Goal: Contribute content: Contribute content

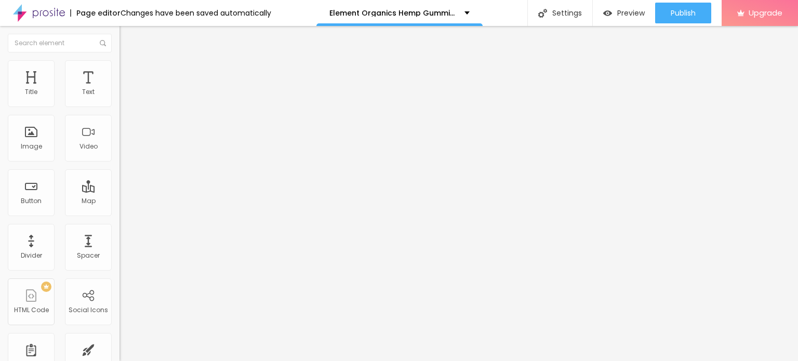
click at [120, 89] on span "Add image" at bounding box center [141, 85] width 43 height 9
click at [120, 61] on img at bounding box center [124, 64] width 9 height 9
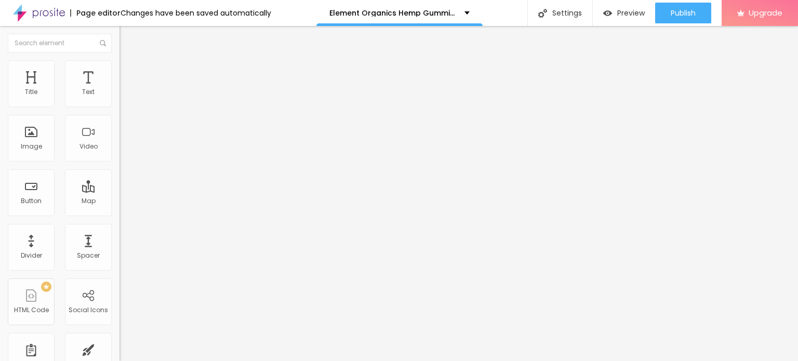
type input "95"
type input "25"
type input "10"
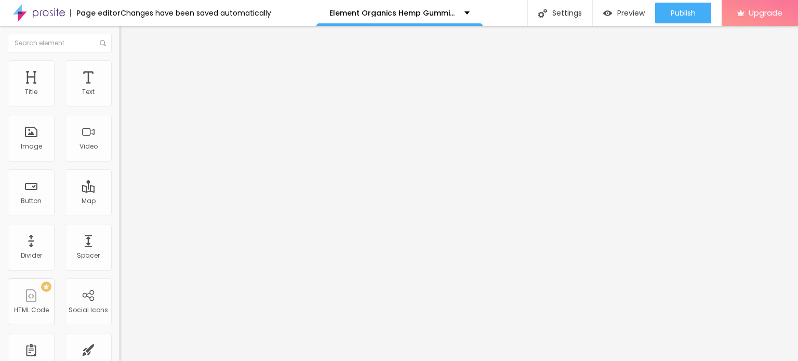
type input "10"
type input "15"
type input "20"
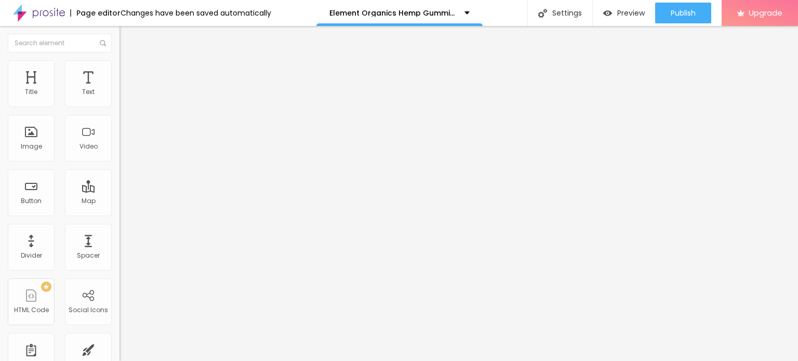
type input "60"
type input "75"
type input "80"
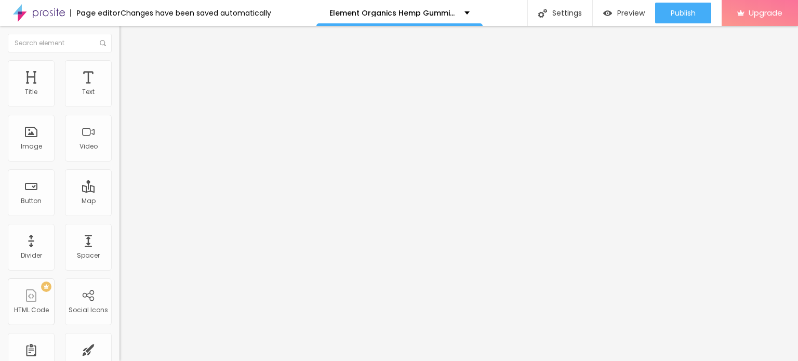
type input "80"
type input "85"
type input "80"
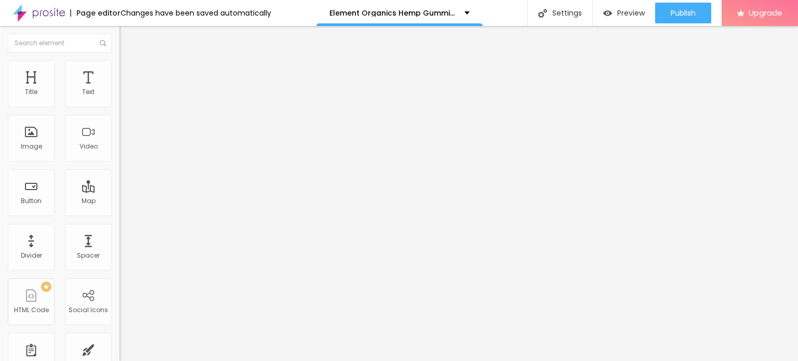
type input "70"
type input "60"
type input "50"
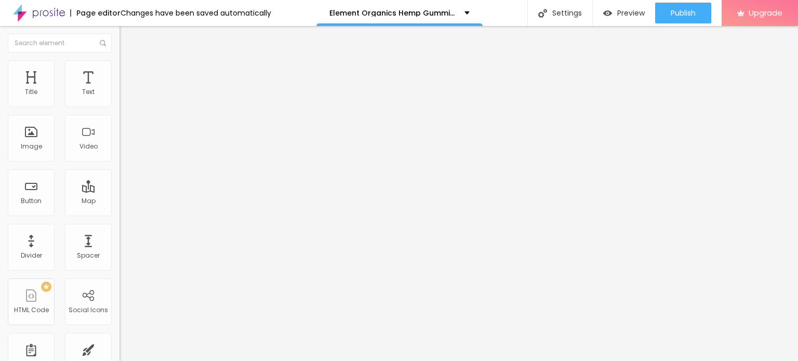
type input "50"
type input "45"
type input "40"
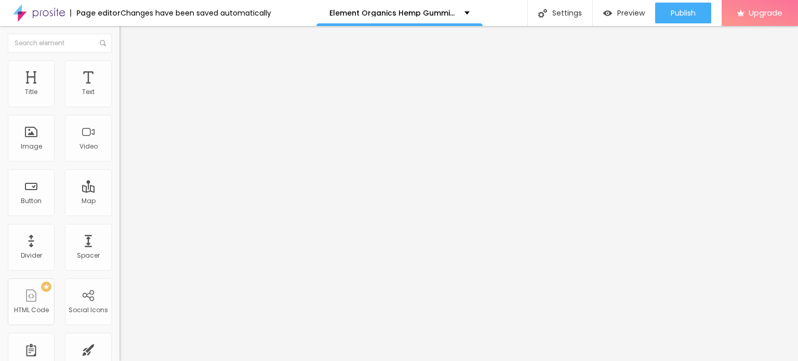
type input "45"
type input "50"
type input "55"
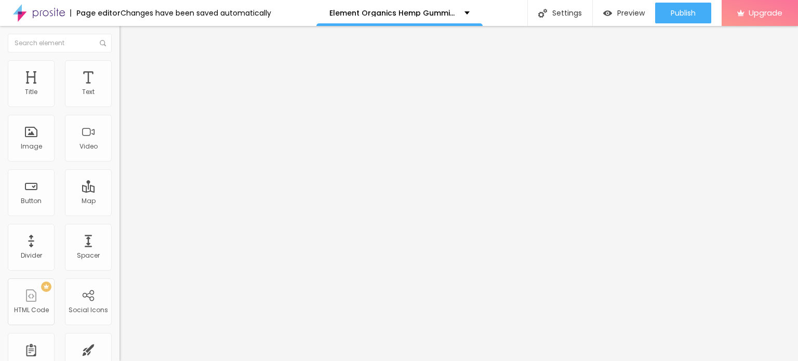
type input "55"
type input "45"
type input "40"
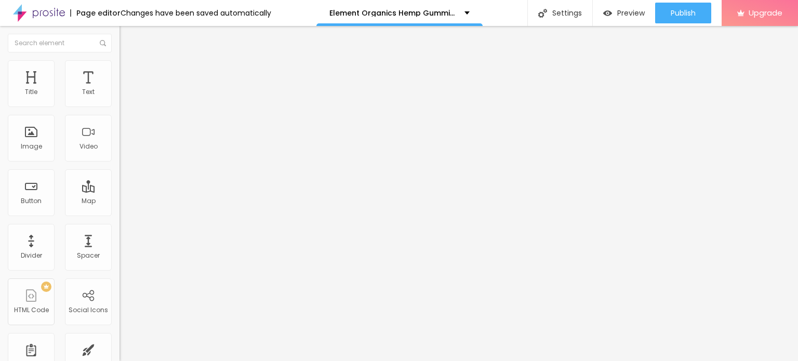
type input "35"
type input "30"
type input "35"
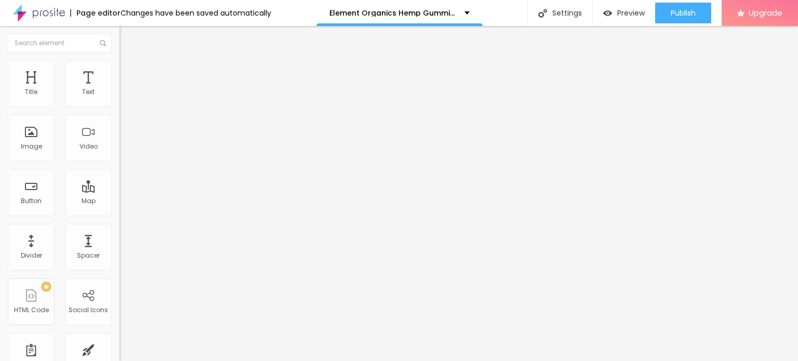
type input "35"
type input "40"
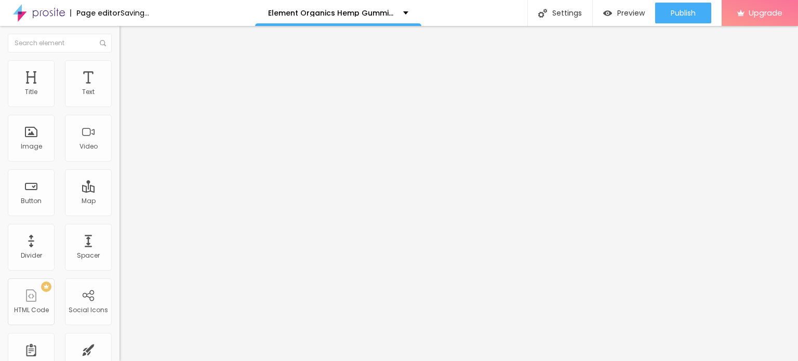
type input "35"
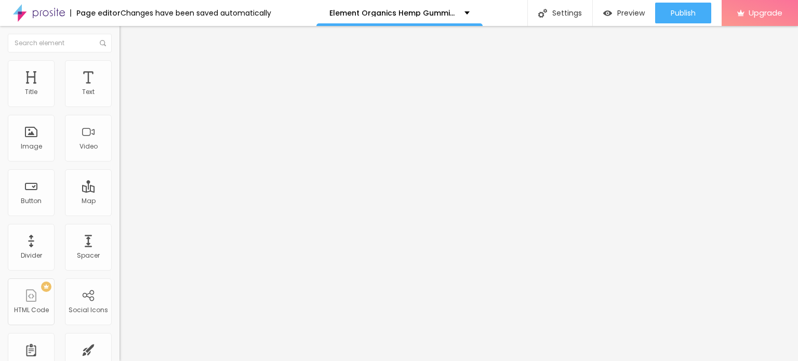
type input "40"
type input "35"
type input "30"
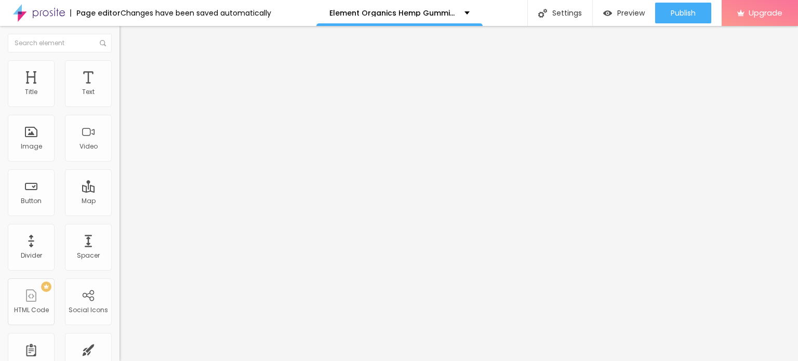
drag, startPoint x: 108, startPoint y: 109, endPoint x: 35, endPoint y: 115, distance: 73.5
type input "30"
click at [120, 107] on input "range" at bounding box center [153, 102] width 67 height 8
click at [120, 154] on button "button" at bounding box center [127, 148] width 15 height 11
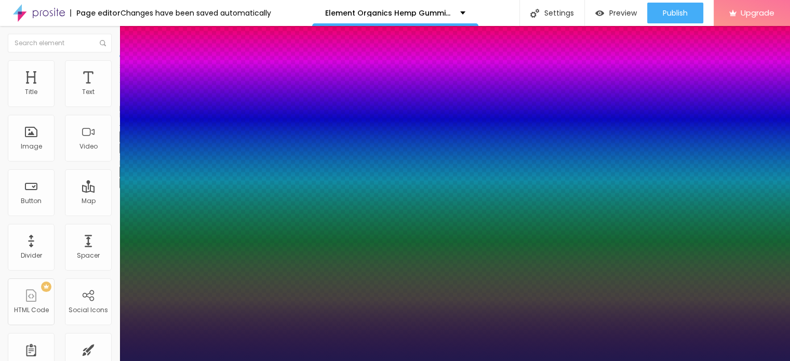
type input "14"
type input "1"
type input "15"
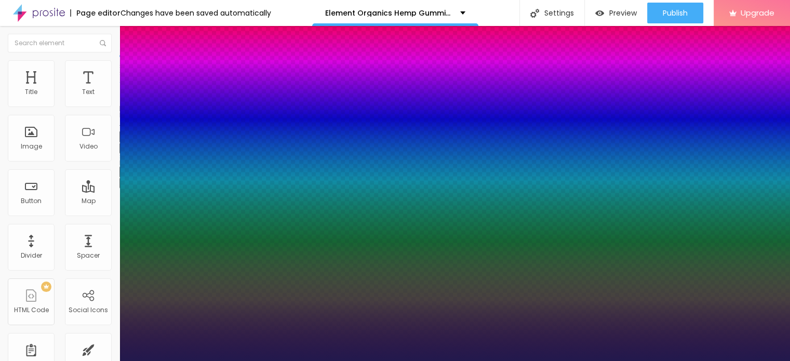
type input "1"
type input "30"
type input "1"
type input "31"
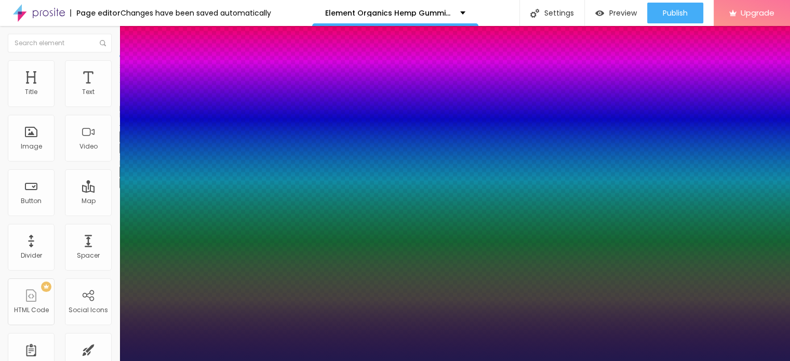
type input "31"
type input "1"
type input "32"
type input "1"
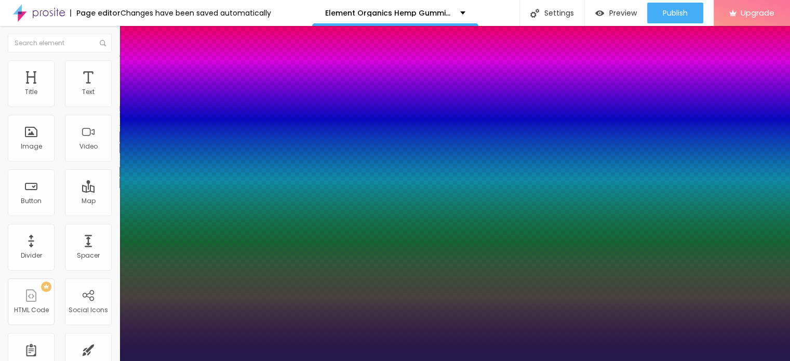
type input "33"
type input "1"
type input "44"
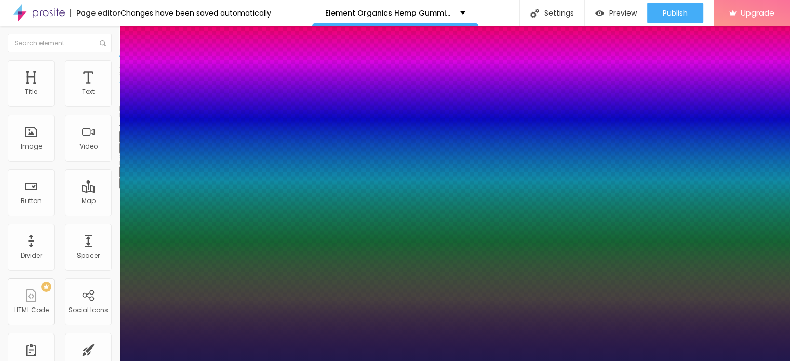
type input "1"
type input "45"
type input "1"
type input "46"
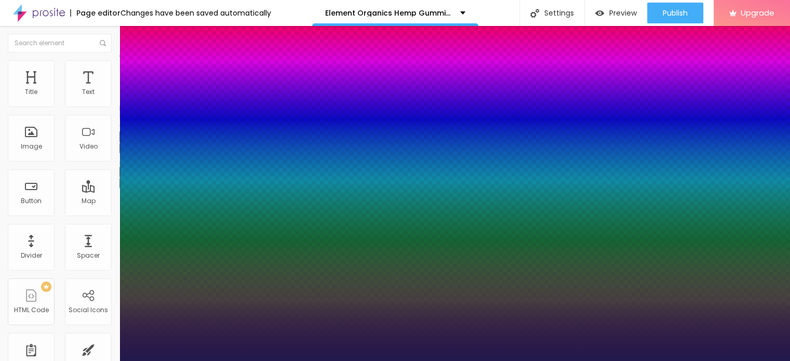
type input "46"
type input "1"
type input "47"
type input "1"
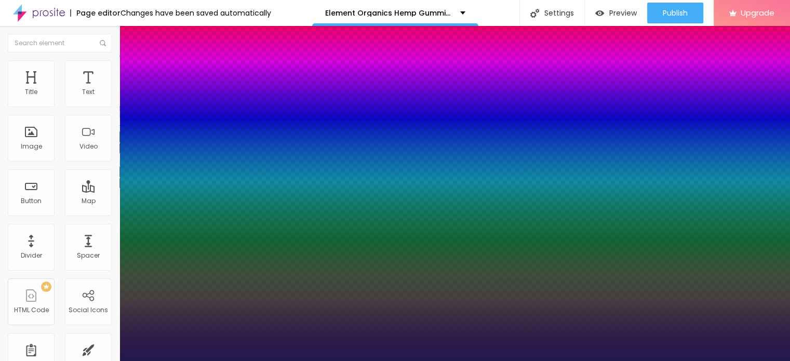
type input "49"
type input "1"
type input "51"
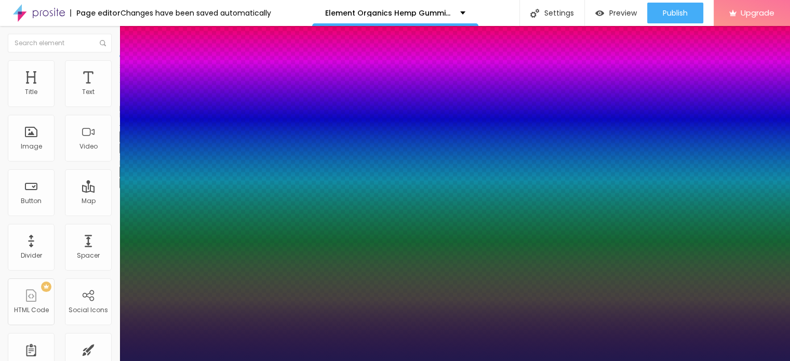
type input "1"
type input "52"
type input "1"
type input "58"
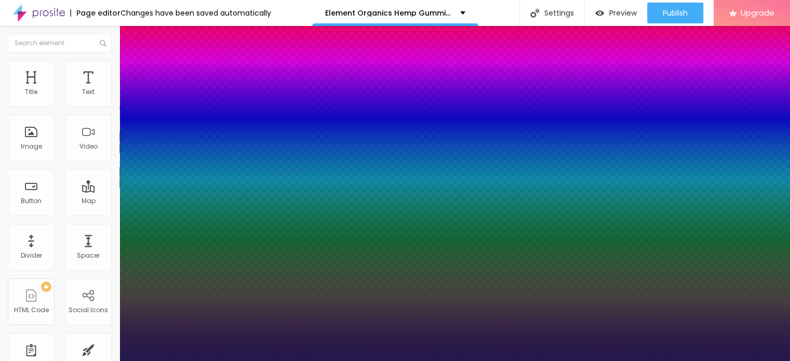
type input "58"
type input "1"
type input "59"
type input "1"
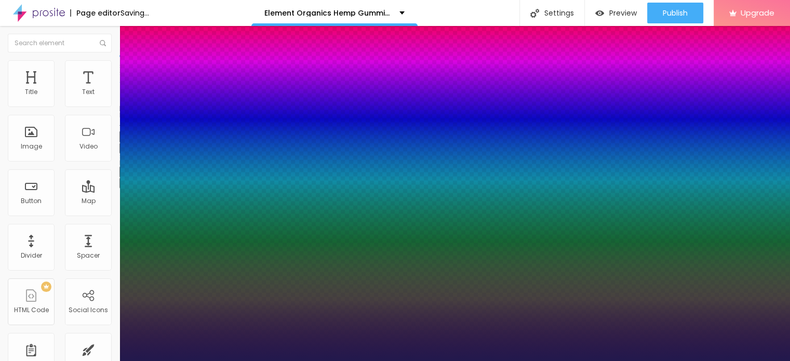
type input "60"
type input "1"
type input "64"
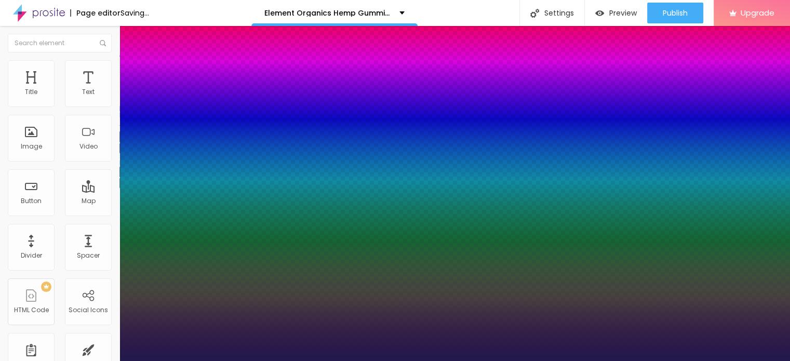
type input "1"
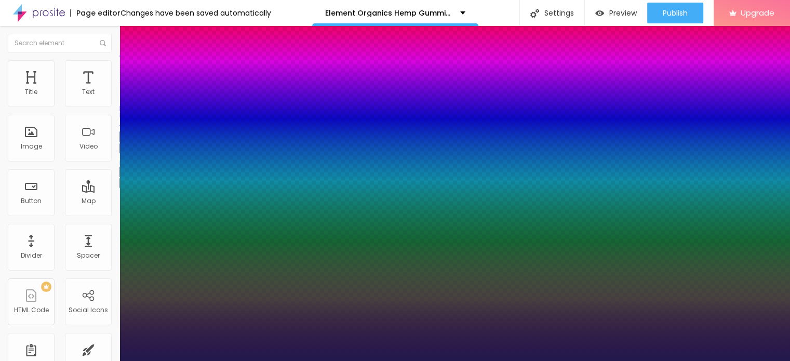
drag, startPoint x: 139, startPoint y: 289, endPoint x: 179, endPoint y: 288, distance: 40.0
type input "64"
click at [308, 361] on div at bounding box center [395, 361] width 790 height 0
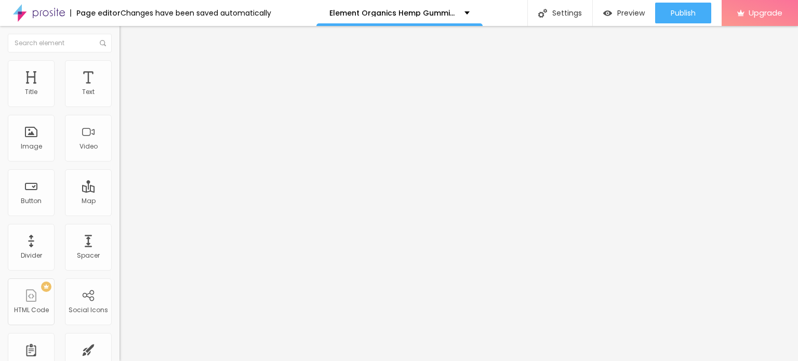
click at [124, 186] on icon "button" at bounding box center [127, 182] width 6 height 6
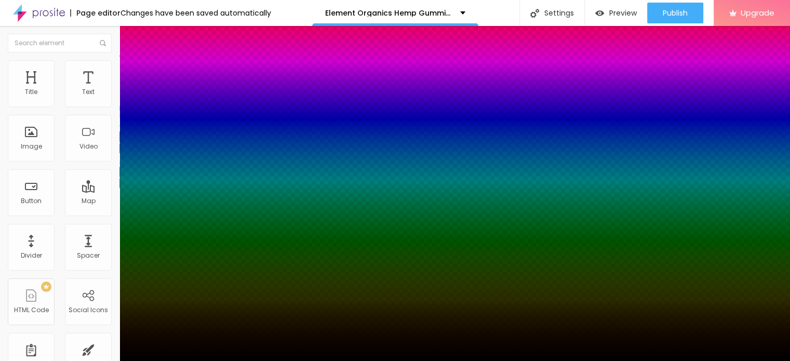
click at [155, 327] on div at bounding box center [395, 180] width 790 height 361
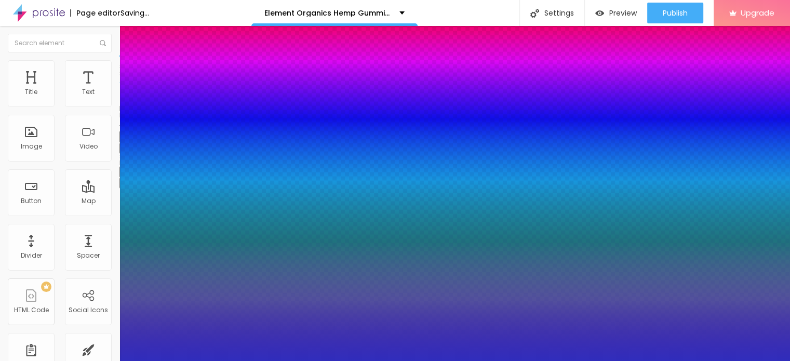
click at [181, 332] on div at bounding box center [395, 180] width 790 height 361
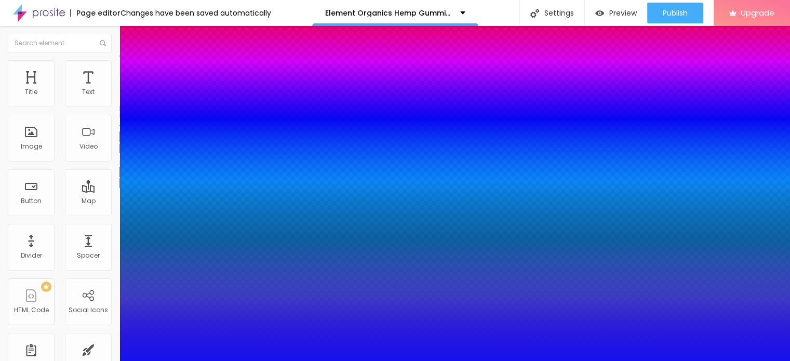
type input "#0D07FF"
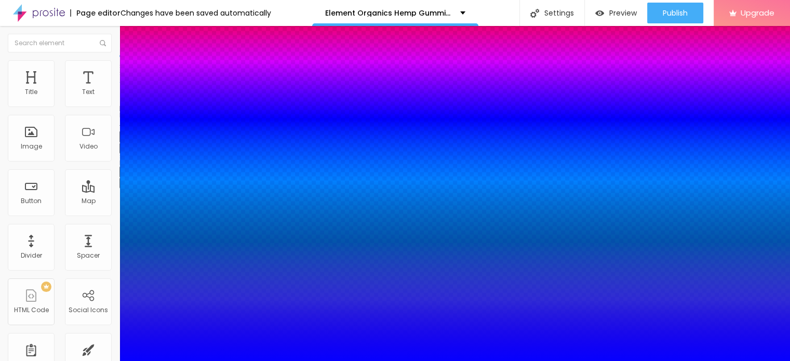
drag, startPoint x: 162, startPoint y: 320, endPoint x: 172, endPoint y: 302, distance: 19.8
click at [184, 361] on div at bounding box center [395, 367] width 790 height 0
click at [319, 361] on div at bounding box center [395, 361] width 790 height 0
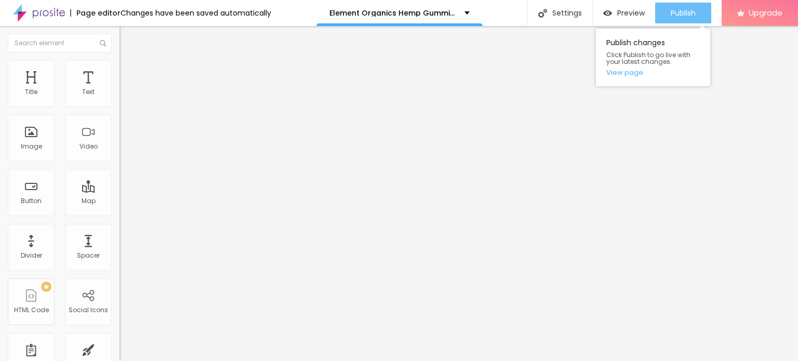
click at [672, 14] on span "Publish" at bounding box center [683, 13] width 25 height 8
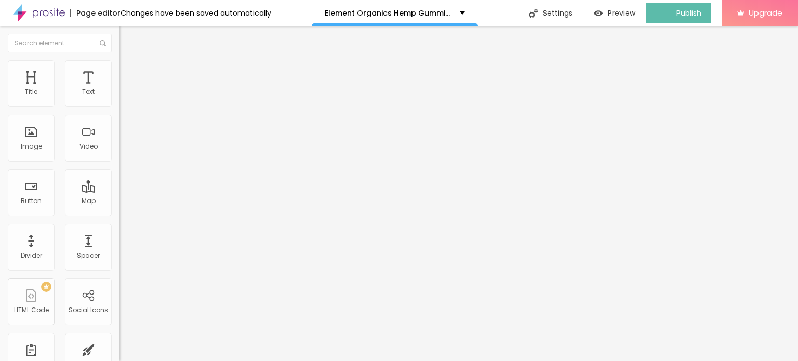
click at [24, 12] on img at bounding box center [39, 13] width 52 height 26
click at [45, 16] on img at bounding box center [39, 13] width 52 height 26
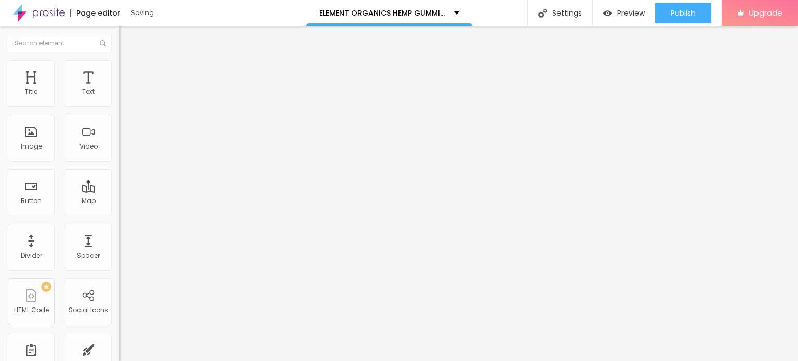
click at [120, 89] on span "Add image" at bounding box center [141, 85] width 43 height 9
click at [120, 63] on li "Style" at bounding box center [180, 65] width 120 height 10
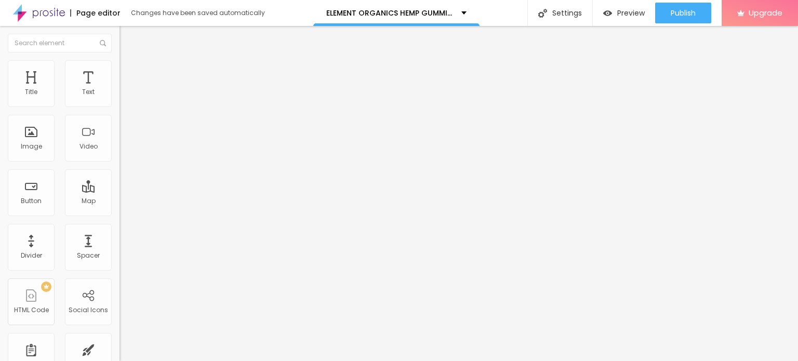
type input "90"
type input "80"
type input "75"
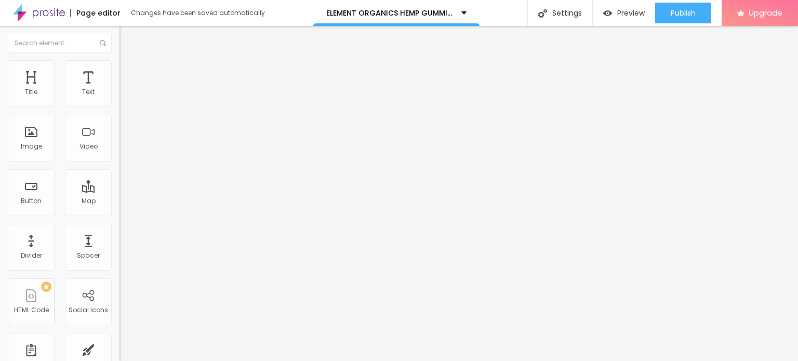
type input "75"
type input "70"
type input "65"
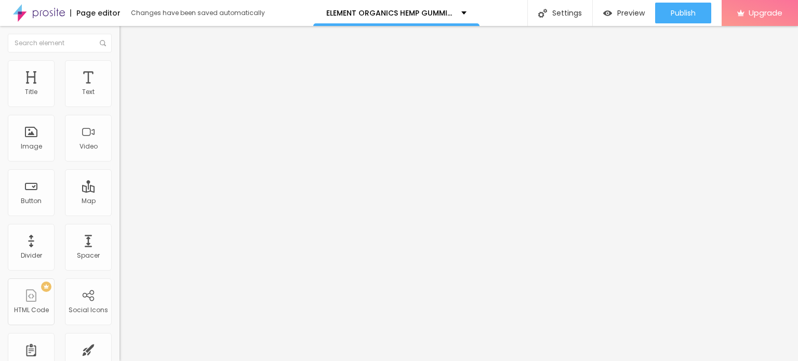
type input "60"
type input "55"
type input "50"
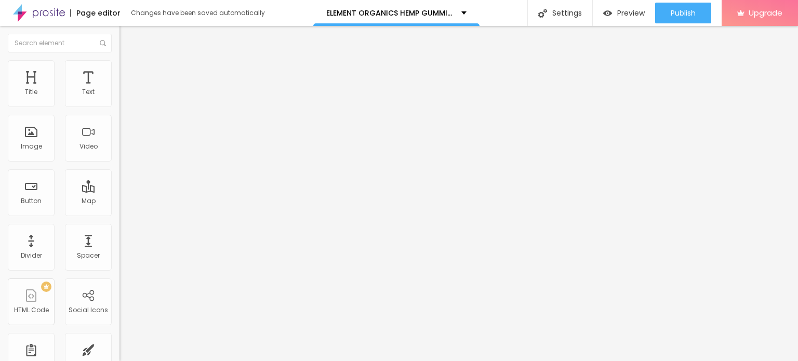
type input "50"
type input "45"
type input "40"
drag, startPoint x: 109, startPoint y: 113, endPoint x: 42, endPoint y: 108, distance: 67.3
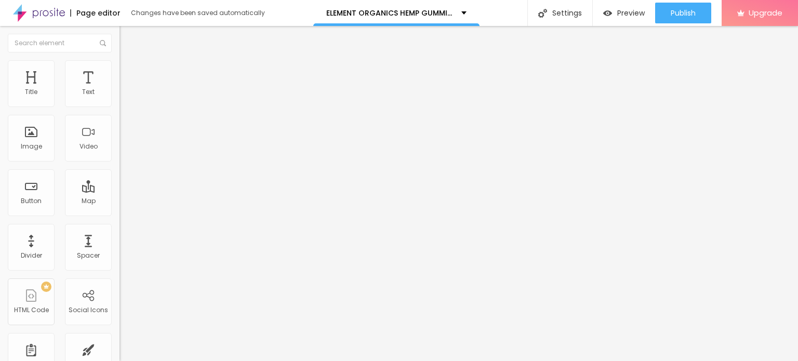
type input "40"
click at [120, 107] on input "range" at bounding box center [153, 102] width 67 height 8
click at [120, 98] on input "Click me" at bounding box center [182, 92] width 125 height 10
paste input "☘📣𝐒𝐚𝐥𝐞 𝐈𝐬 𝐋𝐢𝐯𝐞 🟢 𝐂𝐡𝐞𝐜𝐤 𝐍𝐨𝐰😍😍👇"
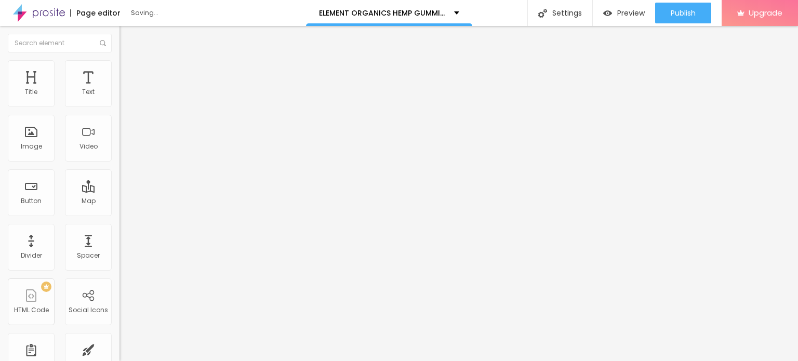
type input "☘📣𝐒𝐚𝐥𝐞 𝐈𝐬 𝐋𝐢𝐯𝐞 🟢 𝐂𝐡𝐞𝐜𝐤 𝐍𝐨𝐰😍😍👇"
click at [120, 214] on input "https://" at bounding box center [182, 209] width 125 height 10
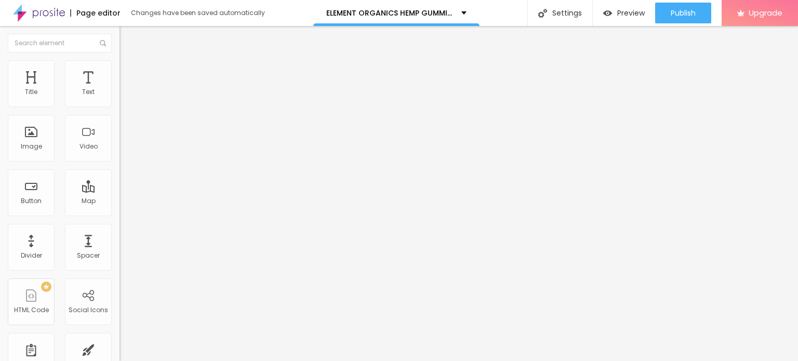
paste input "www.facebook.com/ElementOrganicsHempGummiesNatural/"
type input "https://www.facebook.com/ElementOrganicsHempGummiesNatural/"
click at [125, 96] on icon "button" at bounding box center [127, 93] width 4 height 4
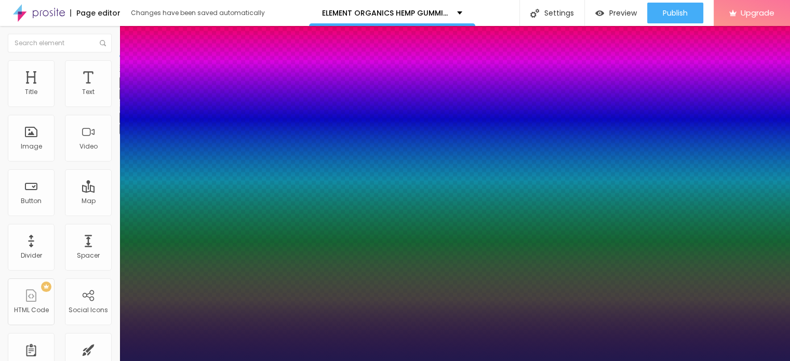
type input "1"
click at [72, 361] on div at bounding box center [395, 361] width 790 height 0
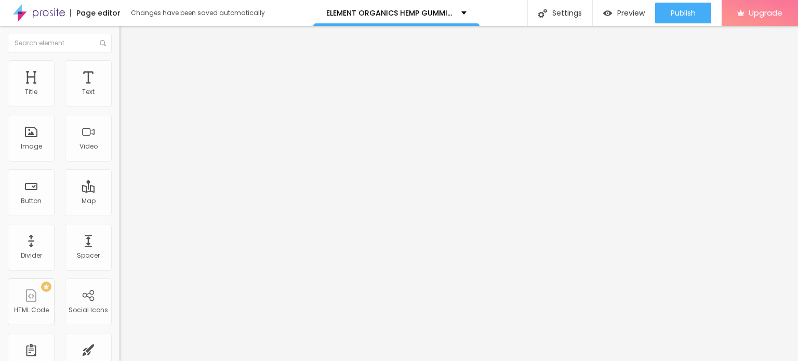
click at [124, 129] on icon "button" at bounding box center [127, 128] width 6 height 6
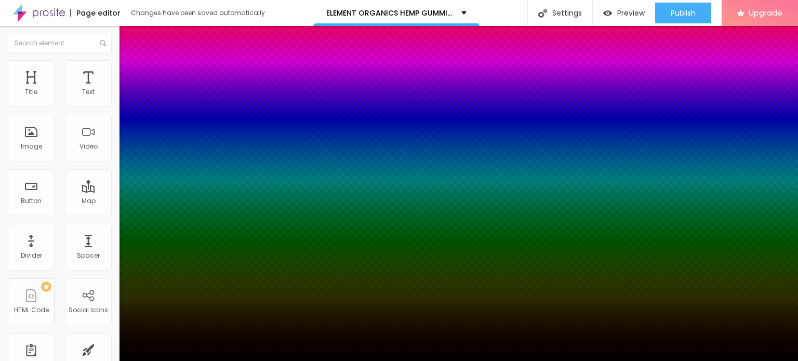
click at [155, 224] on div at bounding box center [399, 180] width 798 height 361
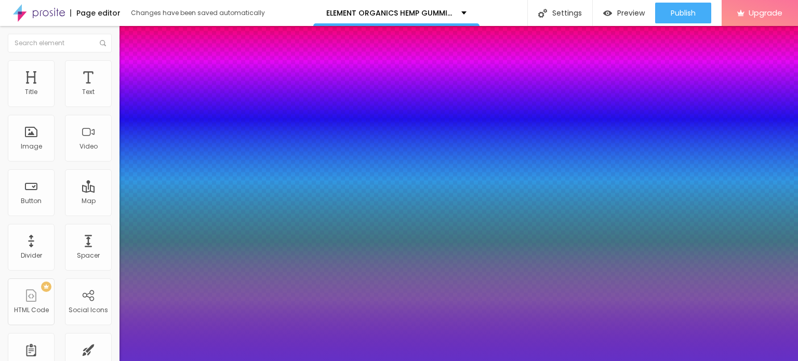
click at [178, 228] on div at bounding box center [399, 180] width 798 height 361
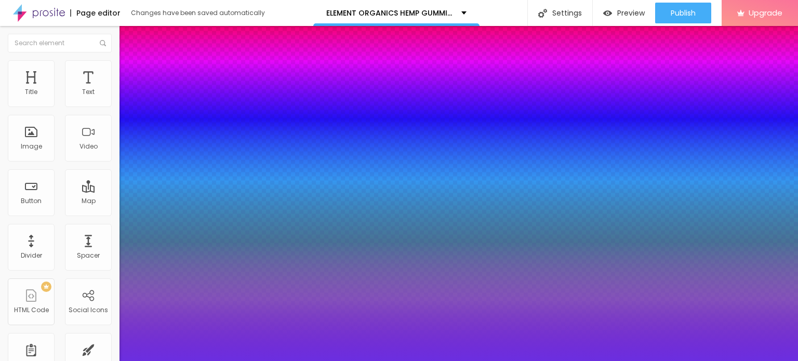
type input "#5A05FF"
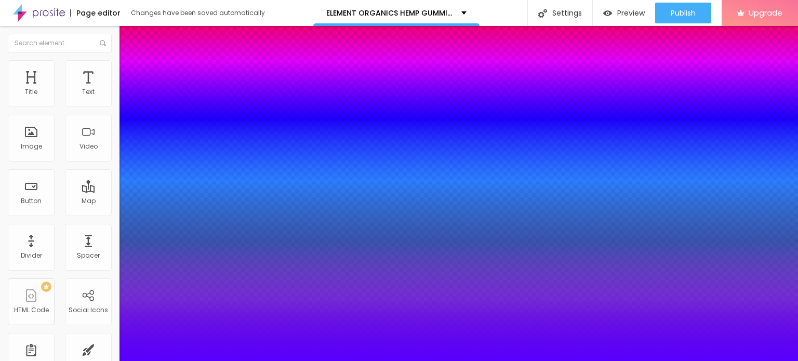
drag, startPoint x: 158, startPoint y: 216, endPoint x: 175, endPoint y: 201, distance: 22.4
click at [187, 361] on div at bounding box center [399, 367] width 798 height 0
click at [99, 361] on div at bounding box center [399, 361] width 798 height 0
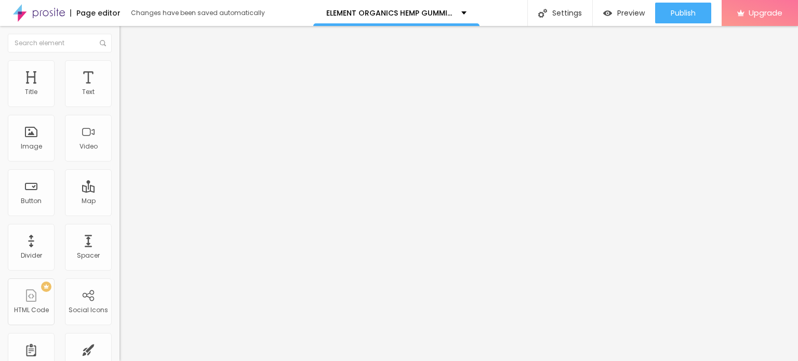
click at [125, 96] on icon "button" at bounding box center [127, 93] width 4 height 4
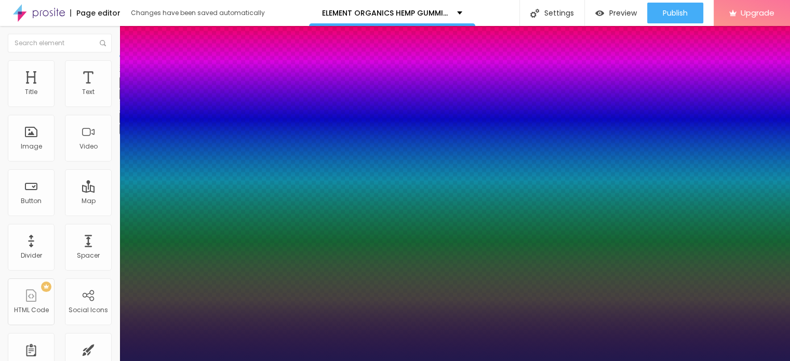
type input "1"
type input "23"
type input "1"
type input "38"
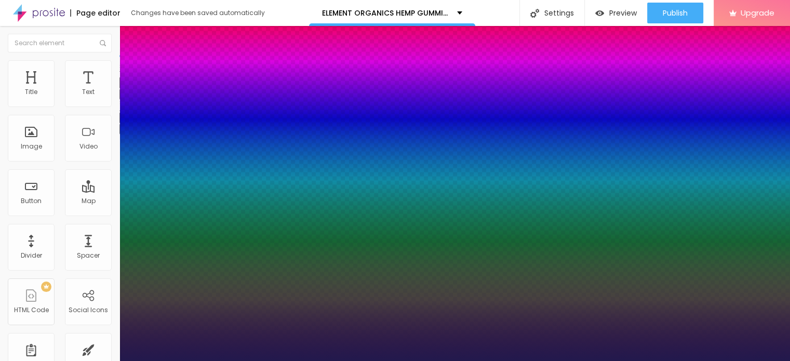
type input "38"
type input "1"
type input "39"
type input "1"
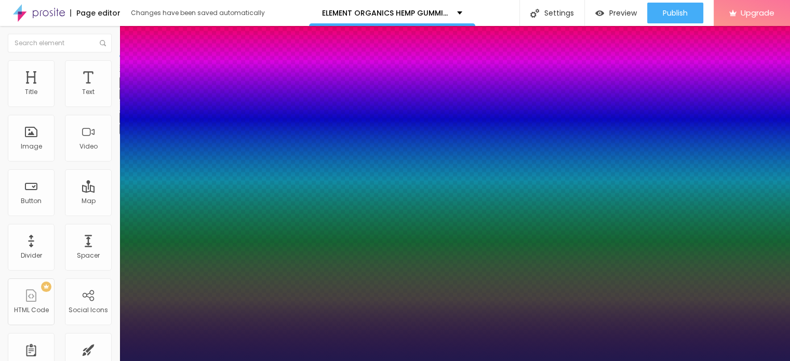
type input "41"
type input "1"
type input "42"
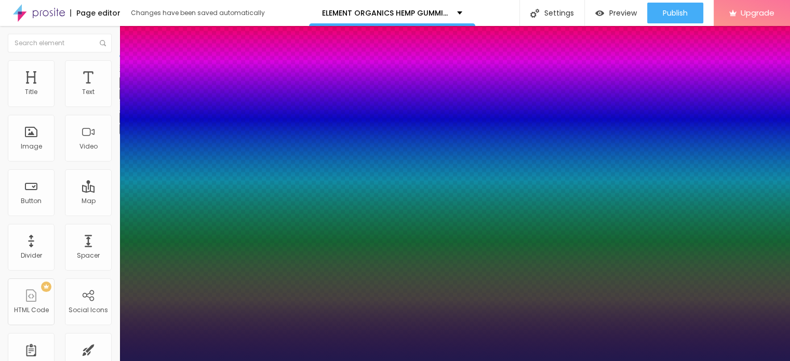
type input "1"
type input "43"
type input "1"
type input "45"
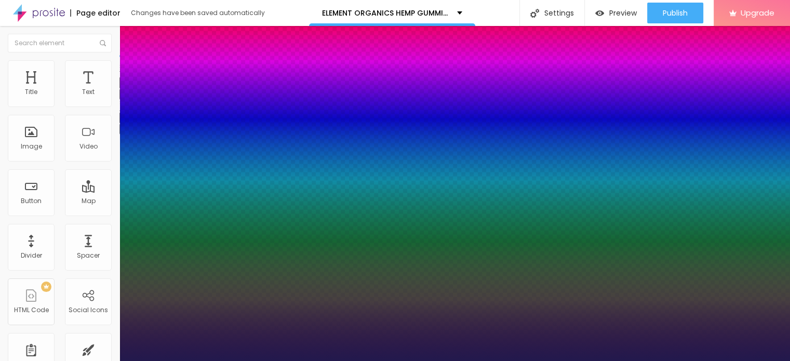
type input "45"
type input "1"
type input "50"
type input "1"
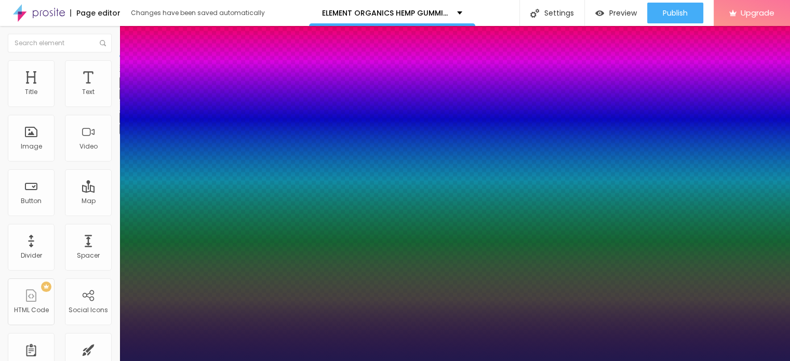
type input "52"
type input "1"
type input "54"
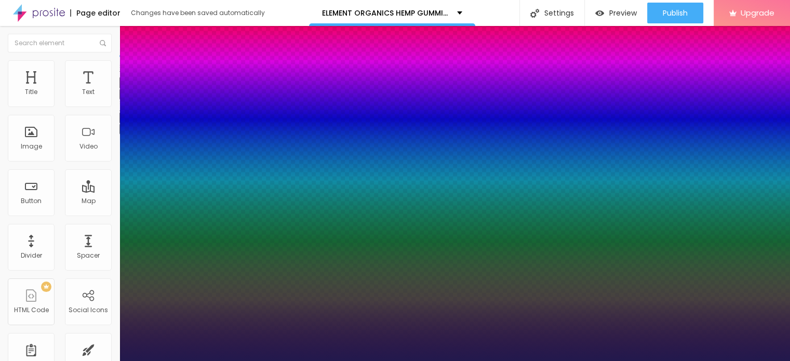
type input "1"
type input "55"
type input "1"
drag, startPoint x: 139, startPoint y: 174, endPoint x: 172, endPoint y: 178, distance: 33.5
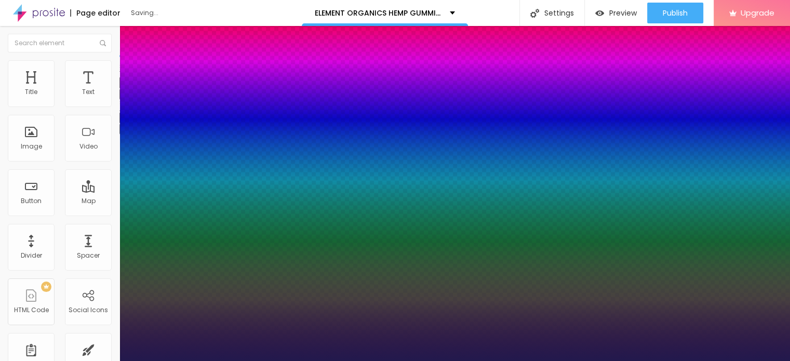
type input "55"
click at [393, 361] on div at bounding box center [395, 361] width 790 height 0
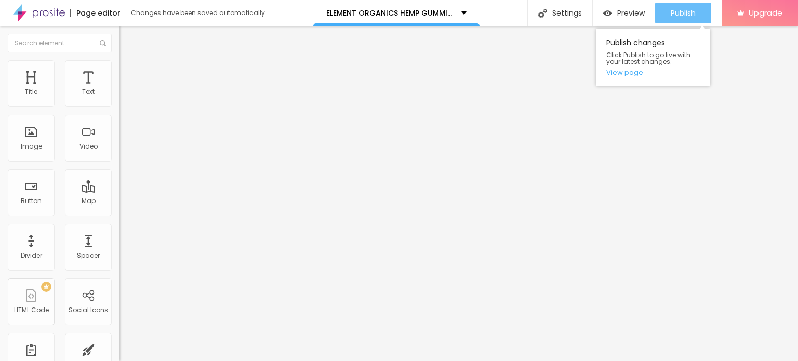
click at [680, 17] on span "Publish" at bounding box center [683, 13] width 25 height 8
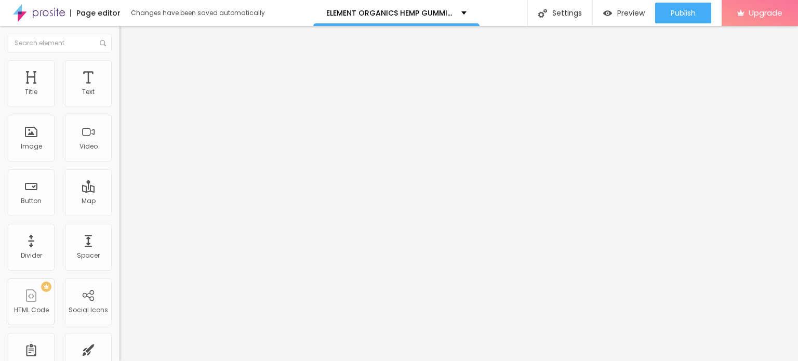
click at [44, 12] on img at bounding box center [39, 13] width 52 height 26
